Goal: Feedback & Contribution: Submit feedback/report problem

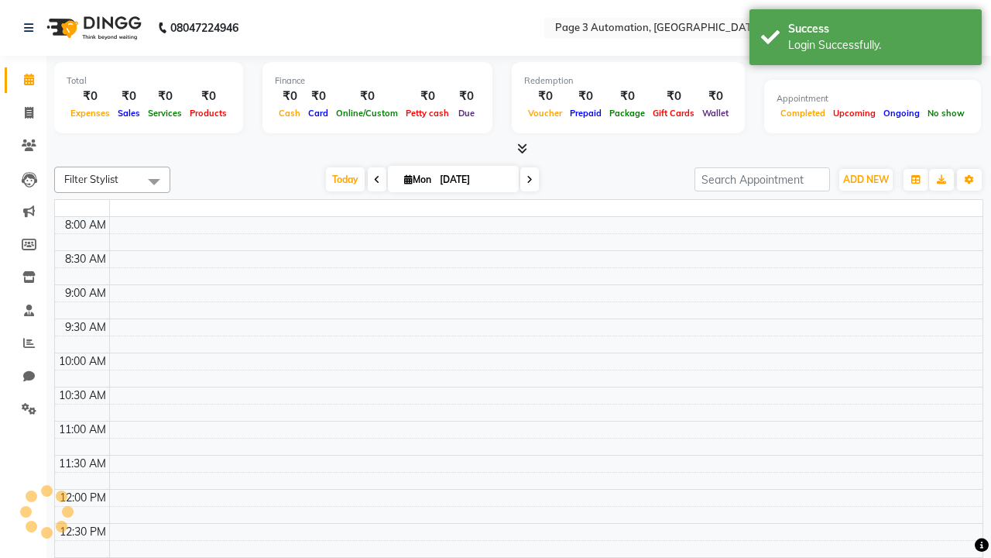
select select "en"
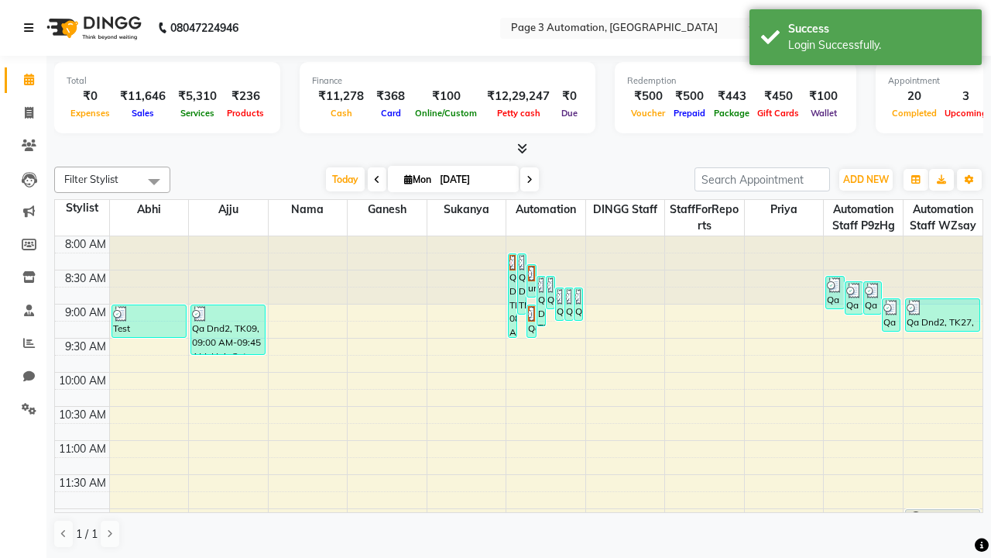
click at [32, 28] on icon at bounding box center [28, 27] width 9 height 11
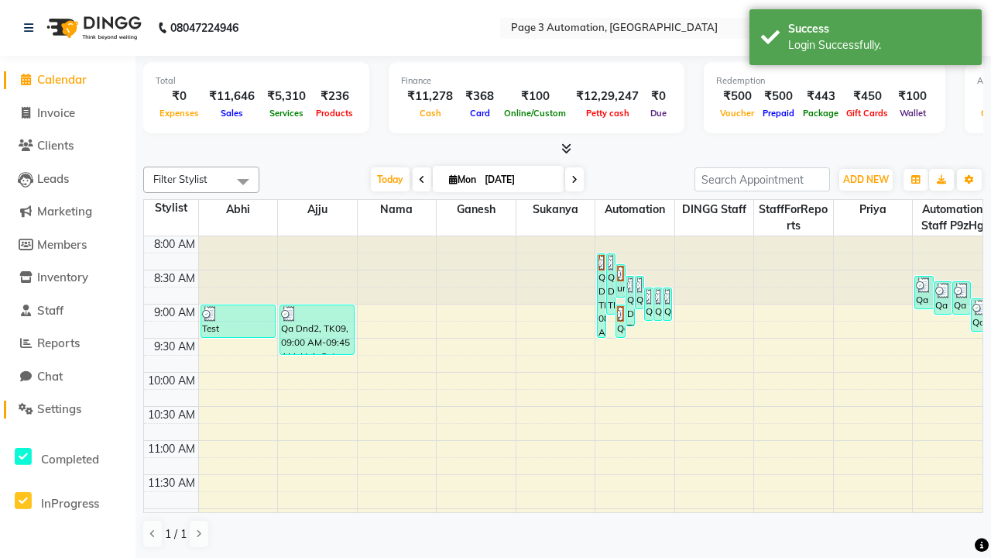
click at [67, 409] on span "Settings" at bounding box center [59, 408] width 44 height 15
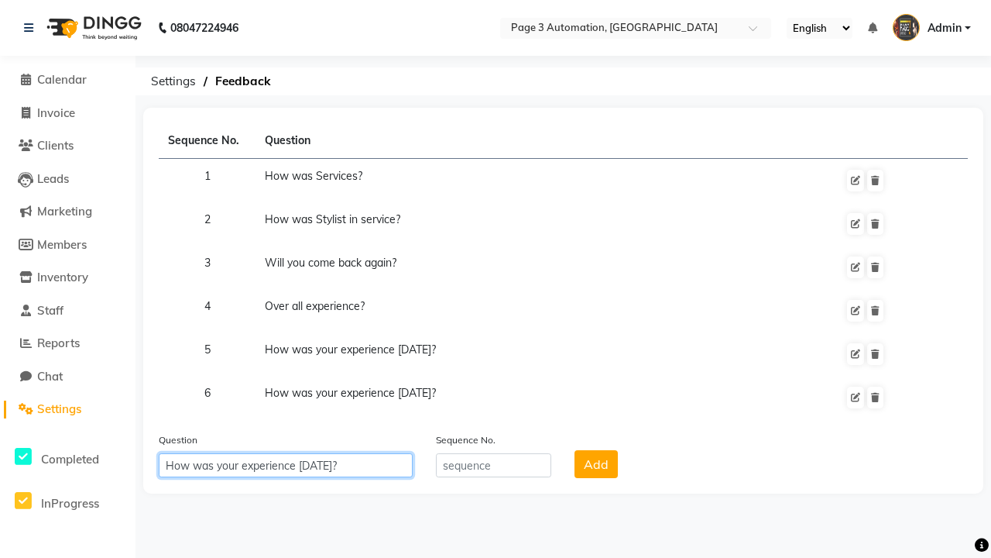
type input "How was your experience [DATE]?"
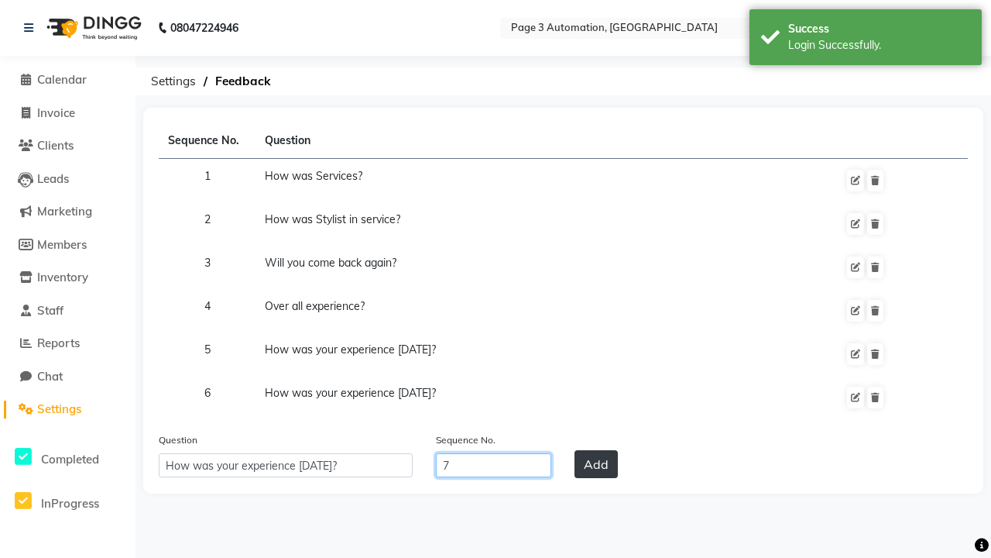
type input "7"
click at [596, 464] on button "Add" at bounding box center [596, 464] width 43 height 28
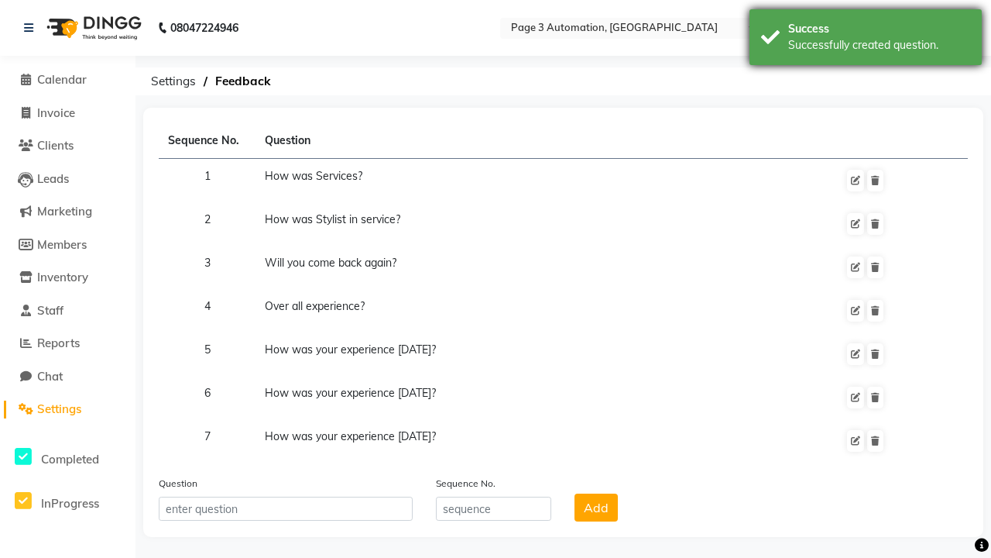
click at [866, 40] on div "Successfully created question." at bounding box center [880, 45] width 182 height 16
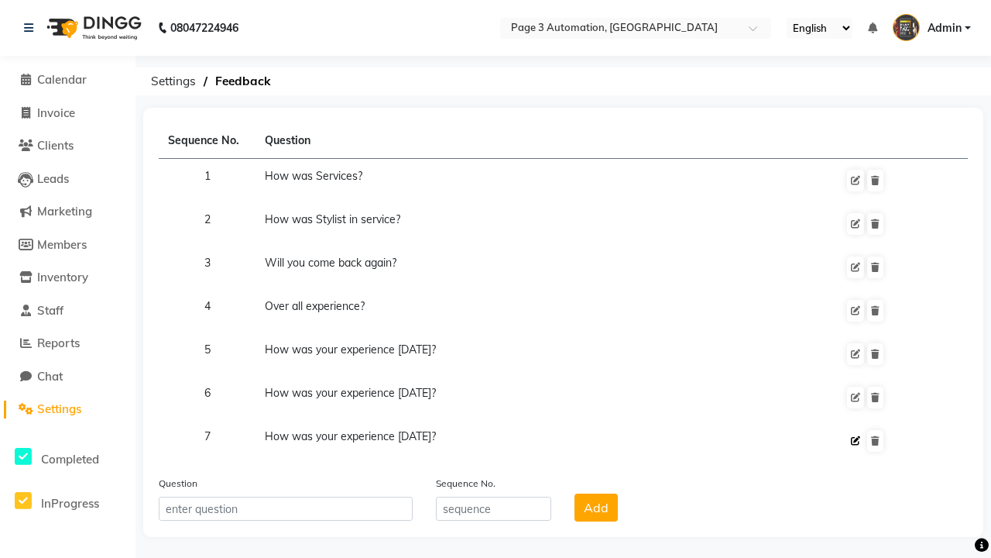
click at [856, 441] on icon at bounding box center [855, 440] width 9 height 9
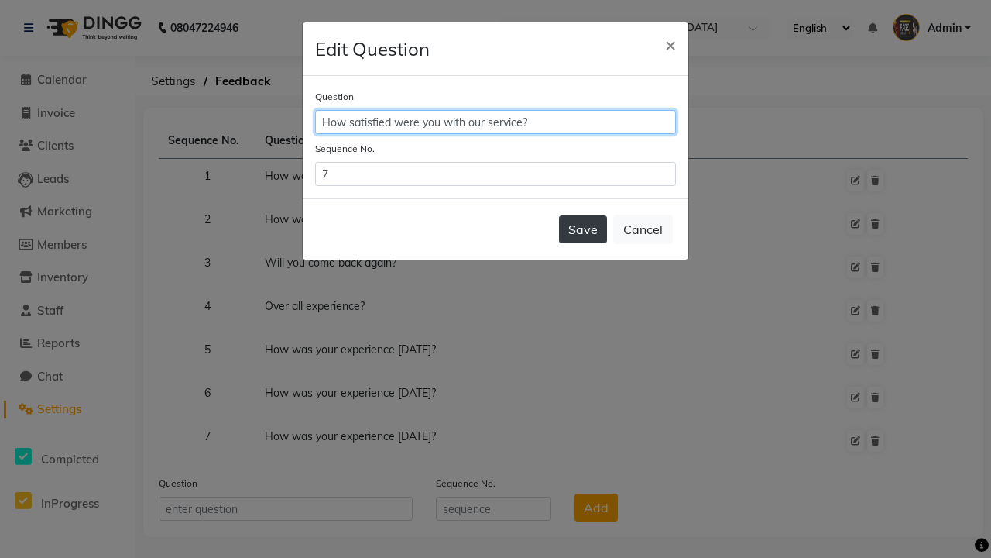
type input "How satisfied were you with our service?"
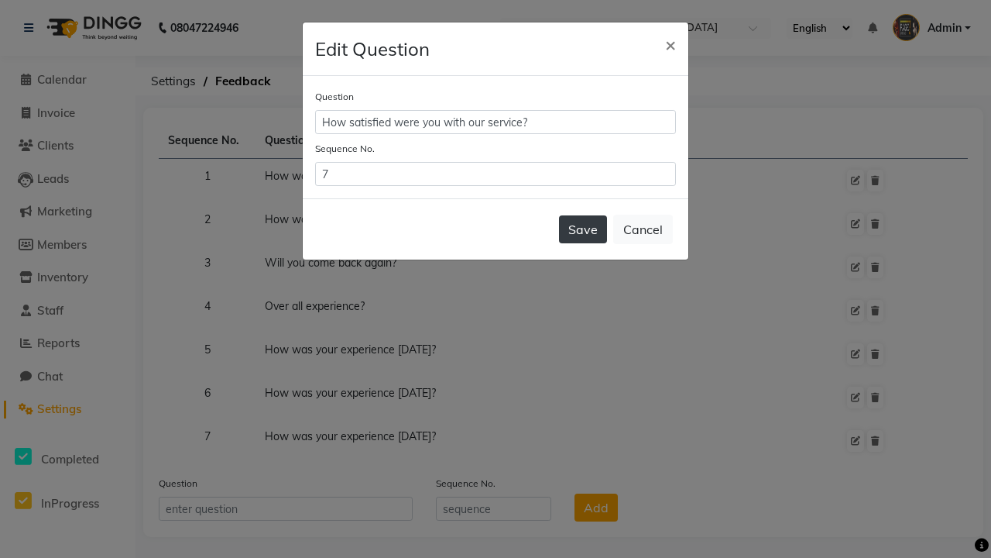
click at [583, 229] on button "Save" at bounding box center [583, 229] width 48 height 28
